Goal: Check status

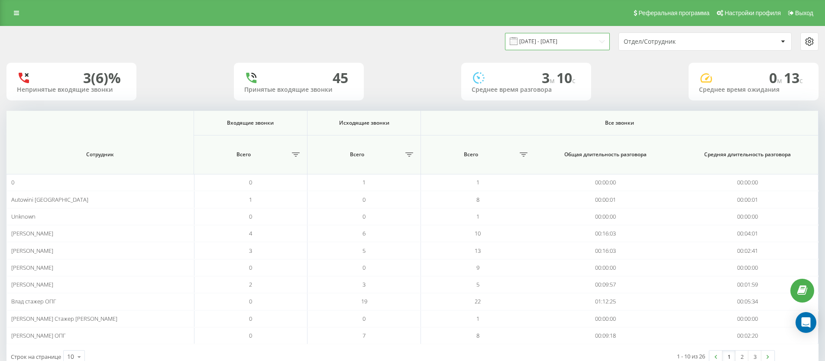
click at [590, 36] on input "[DATE] - [DATE]" at bounding box center [557, 41] width 105 height 17
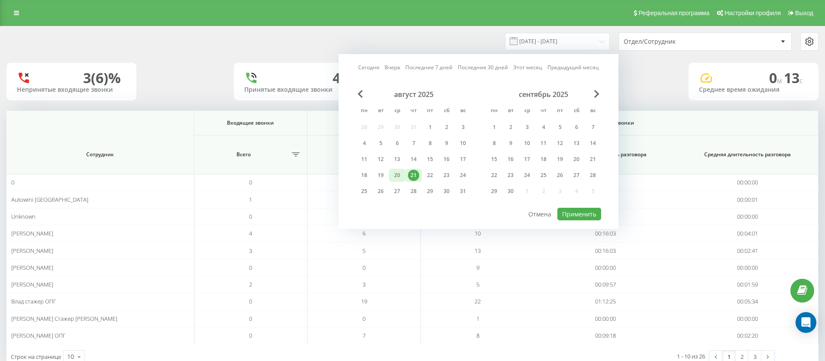
click at [392, 173] on div "20" at bounding box center [397, 175] width 11 height 11
click at [580, 214] on button "Применить" at bounding box center [579, 214] width 44 height 13
type input "[DATE] - [DATE]"
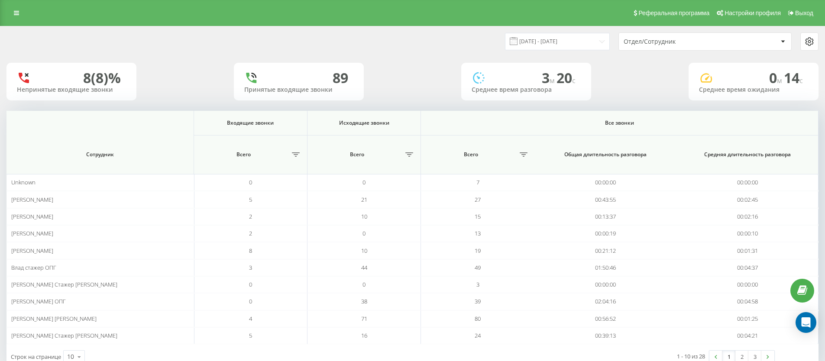
click at [652, 38] on div "Отдел/Сотрудник" at bounding box center [676, 41] width 104 height 7
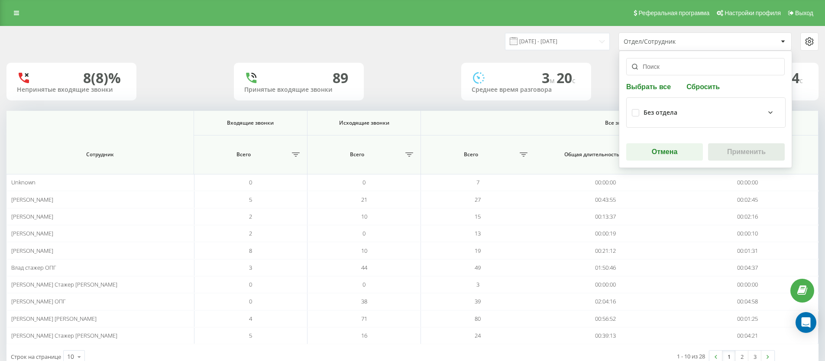
click at [658, 70] on input "text" at bounding box center [705, 66] width 159 height 17
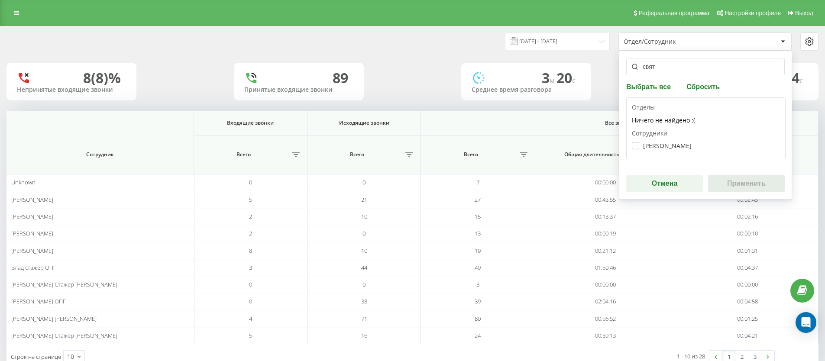
type input "свят"
click at [676, 147] on label "[PERSON_NAME]" at bounding box center [662, 145] width 60 height 7
checkbox input "true"
click at [753, 191] on button "Применить" at bounding box center [746, 183] width 77 height 17
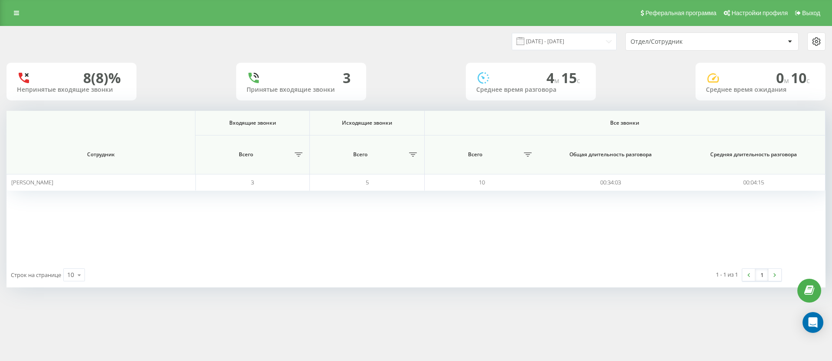
click at [565, 242] on div "Входящие звонки Исходящие звонки Все звонки Сотрудник Всего Всего Всего Общая д…" at bounding box center [415, 187] width 819 height 152
click at [614, 43] on input "[DATE] - [DATE]" at bounding box center [563, 41] width 105 height 17
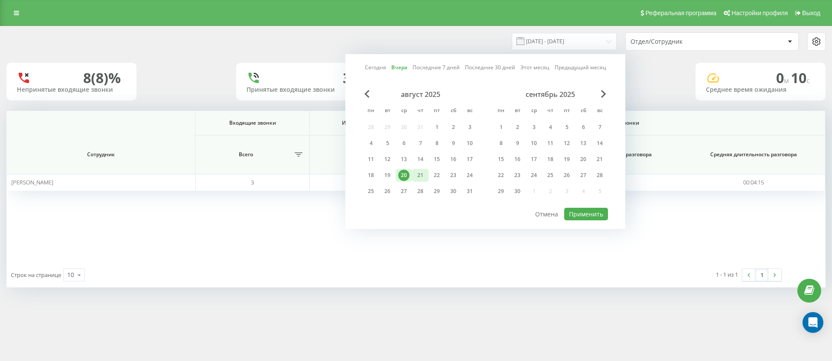
click at [418, 173] on div "21" at bounding box center [419, 175] width 11 height 11
click at [581, 218] on button "Применить" at bounding box center [586, 214] width 44 height 13
type input "[DATE] - [DATE]"
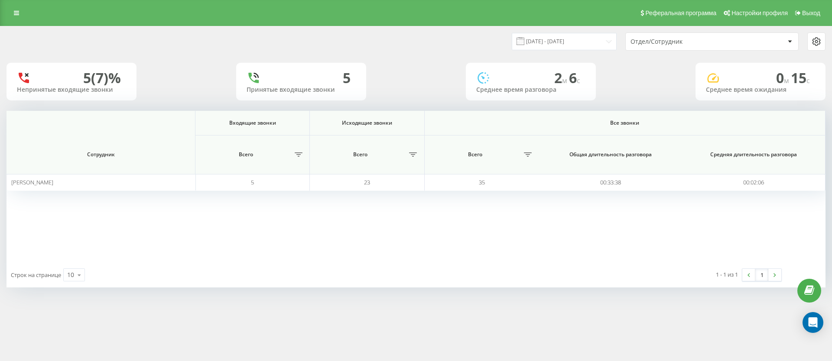
click at [414, 252] on div "Входящие звонки Исходящие звонки Все звонки Сотрудник Всего Всего Всего Общая д…" at bounding box center [415, 187] width 819 height 152
click at [596, 42] on input "[DATE] - [DATE]" at bounding box center [563, 41] width 105 height 17
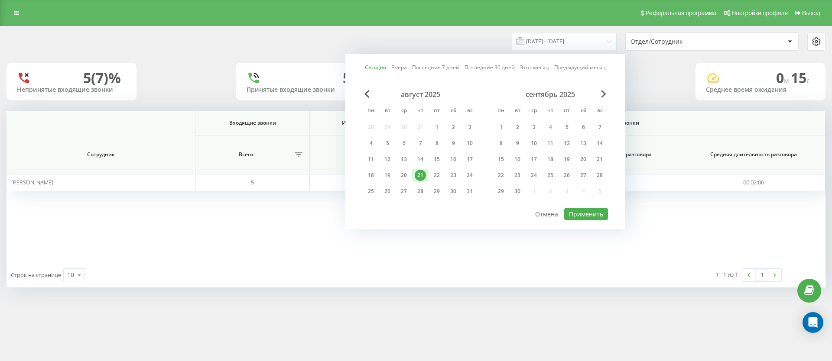
click at [498, 267] on div "1 - 1 из 1 1" at bounding box center [633, 274] width 307 height 25
